Goal: Check status: Check status

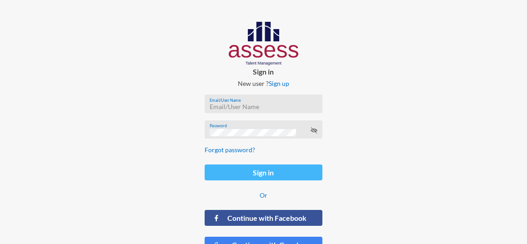
type input "ranaesmat"
click at [249, 170] on button "Sign in" at bounding box center [263, 173] width 117 height 16
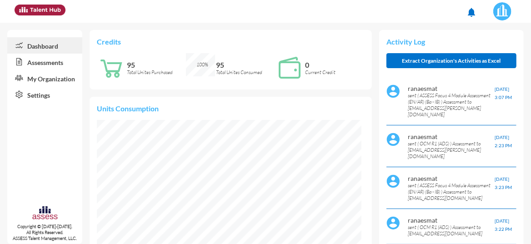
click at [31, 60] on link "Assessments" at bounding box center [44, 62] width 75 height 16
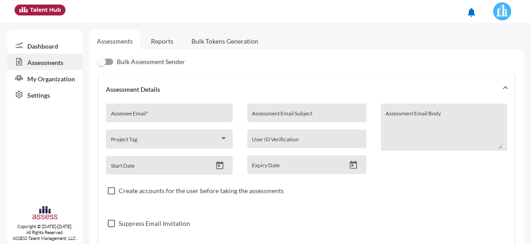
click at [154, 41] on link "Reports" at bounding box center [162, 41] width 37 height 22
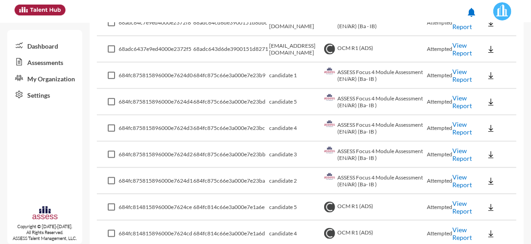
scroll to position [402, 0]
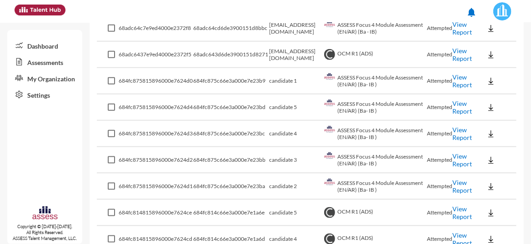
click at [453, 78] on link "View Report" at bounding box center [463, 80] width 20 height 15
click at [457, 109] on link "View Report" at bounding box center [463, 107] width 20 height 15
click at [461, 133] on link "View Report" at bounding box center [463, 133] width 20 height 15
click at [457, 164] on link "View Report" at bounding box center [463, 159] width 20 height 15
click at [457, 158] on link "View Report" at bounding box center [463, 159] width 20 height 15
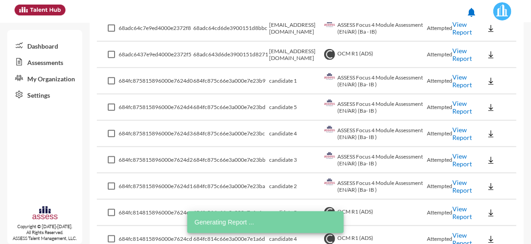
click at [457, 182] on link "View Report" at bounding box center [463, 186] width 20 height 15
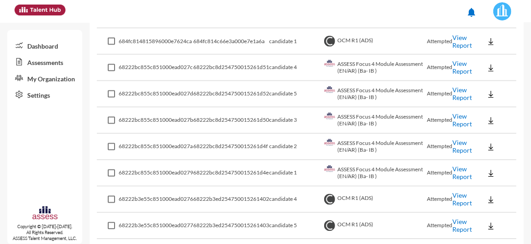
scroll to position [677, 0]
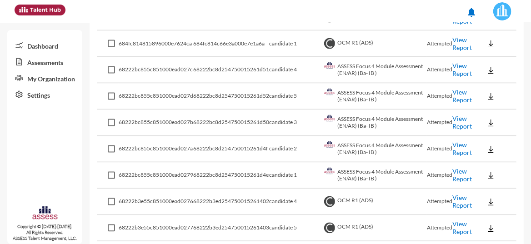
click at [460, 69] on link "View Report" at bounding box center [463, 69] width 20 height 15
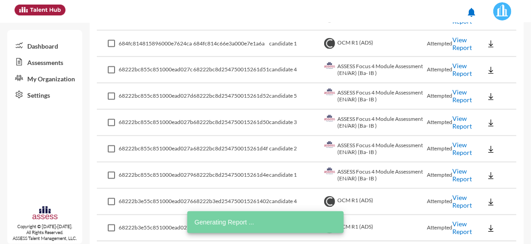
click at [456, 119] on link "View Report" at bounding box center [463, 122] width 20 height 15
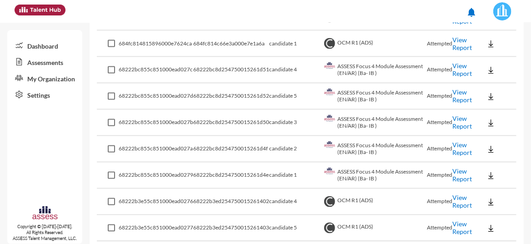
click at [457, 150] on link "View Report" at bounding box center [463, 149] width 20 height 15
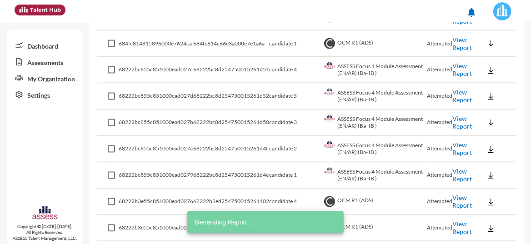
click at [455, 175] on link "View Report" at bounding box center [463, 175] width 20 height 15
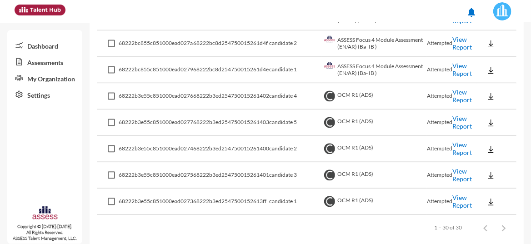
scroll to position [789, 0]
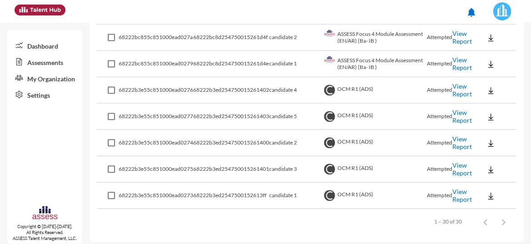
click at [453, 87] on link "View Report" at bounding box center [463, 89] width 20 height 15
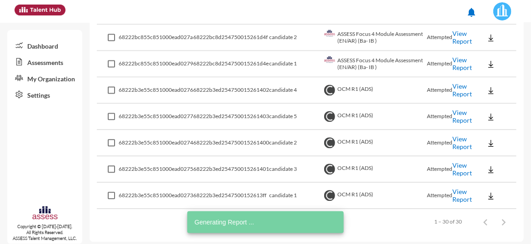
click at [456, 85] on link "View Report" at bounding box center [463, 89] width 20 height 15
click at [453, 140] on link "View Report" at bounding box center [463, 142] width 20 height 15
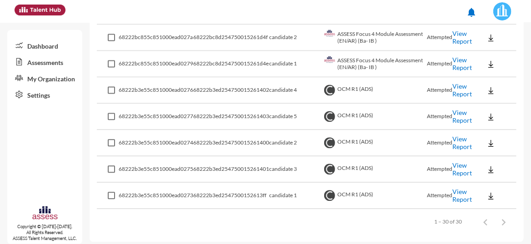
click at [455, 142] on link "View Report" at bounding box center [463, 142] width 20 height 15
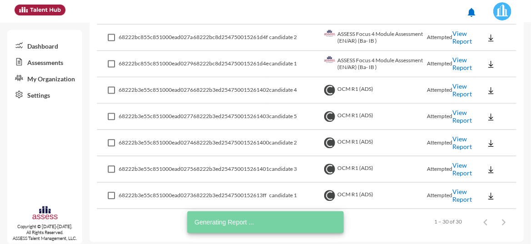
click at [455, 190] on link "View Report" at bounding box center [463, 195] width 20 height 15
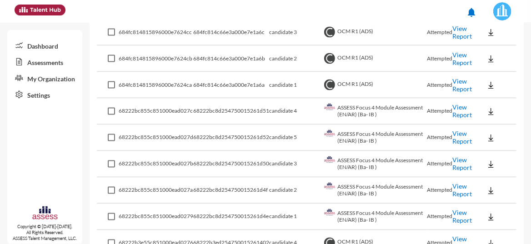
scroll to position [622, 0]
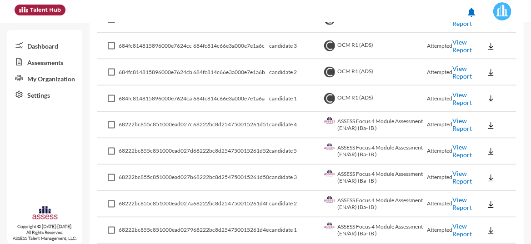
click at [457, 123] on link "View Report" at bounding box center [463, 124] width 20 height 15
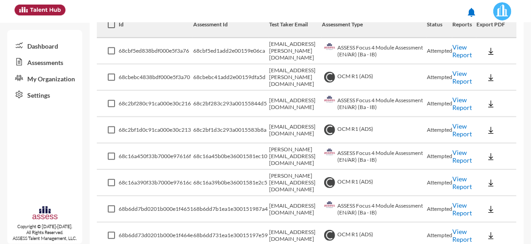
scroll to position [182, 0]
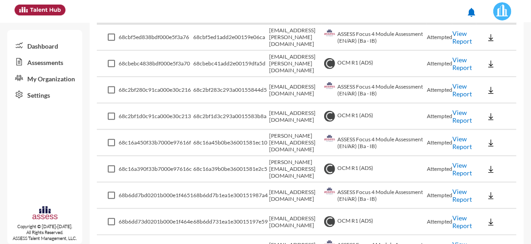
click at [459, 169] on link "View Report" at bounding box center [463, 169] width 20 height 15
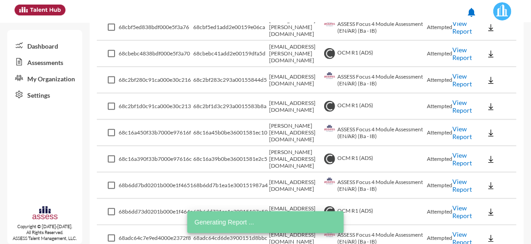
scroll to position [197, 0]
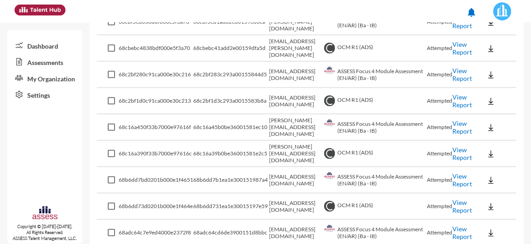
click at [457, 159] on link "View Report" at bounding box center [463, 153] width 20 height 15
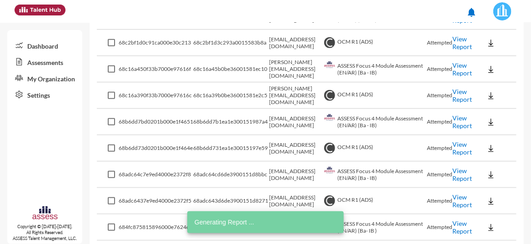
scroll to position [273, 0]
